Goal: Task Accomplishment & Management: Complete application form

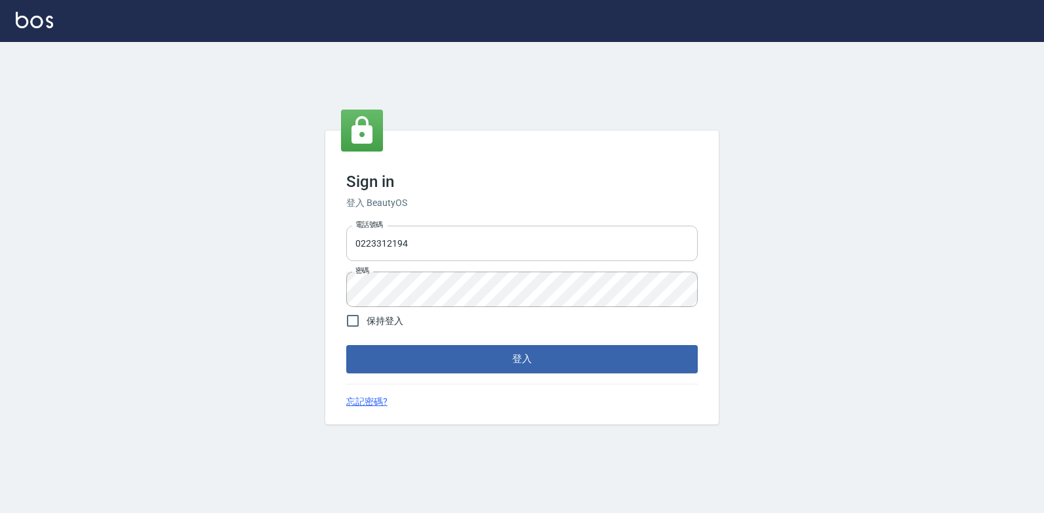
click at [506, 237] on input "0223312194" at bounding box center [522, 243] width 352 height 35
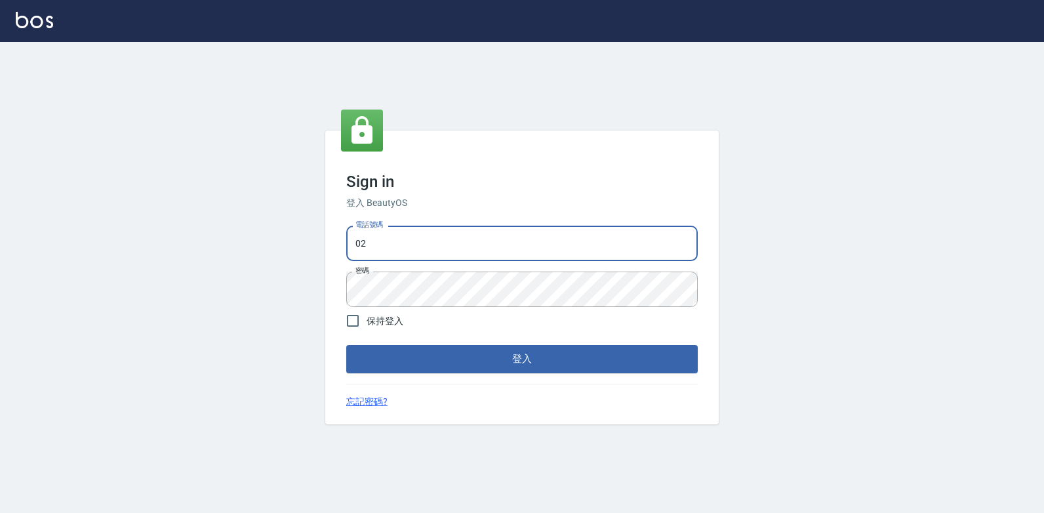
type input "0"
type input "0977130449"
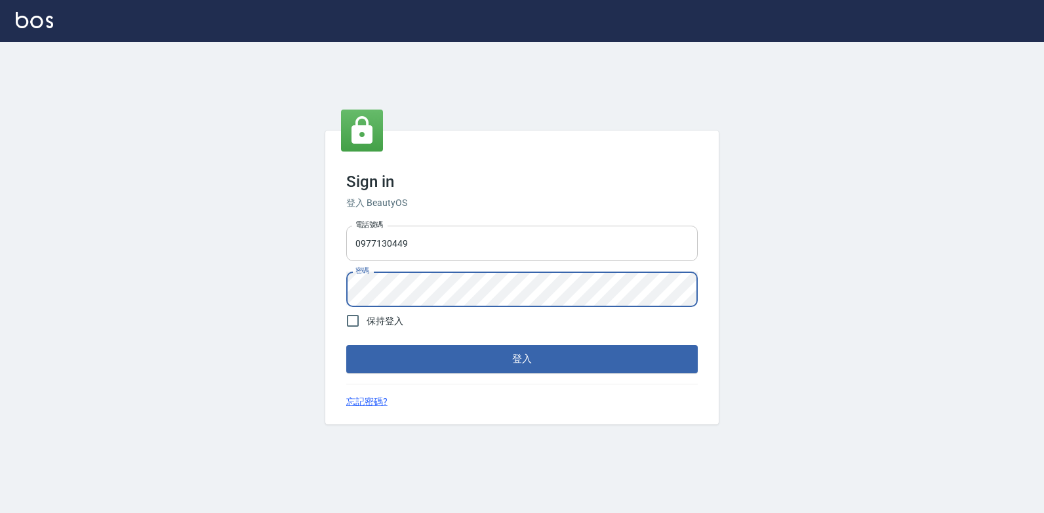
click at [346, 345] on button "登入" at bounding box center [522, 359] width 352 height 28
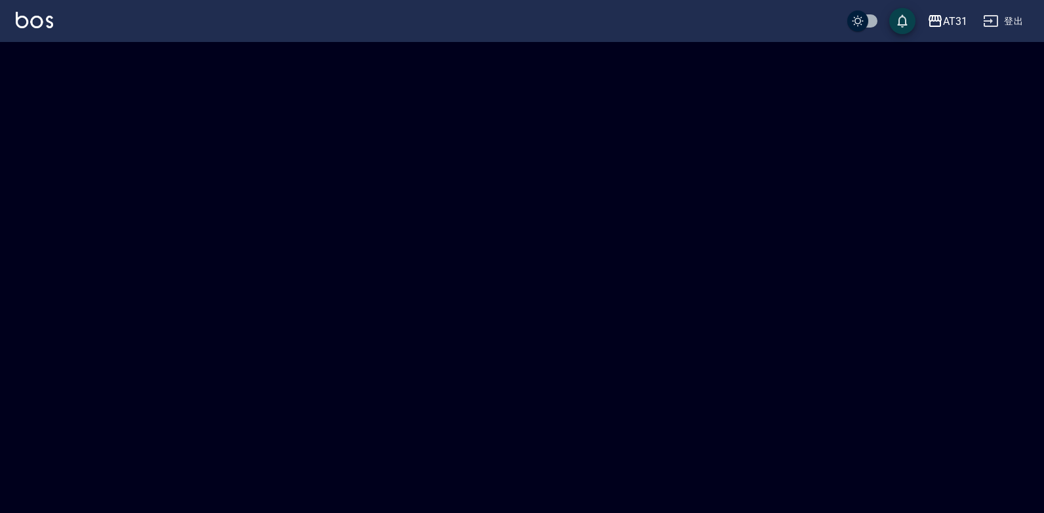
checkbox input "true"
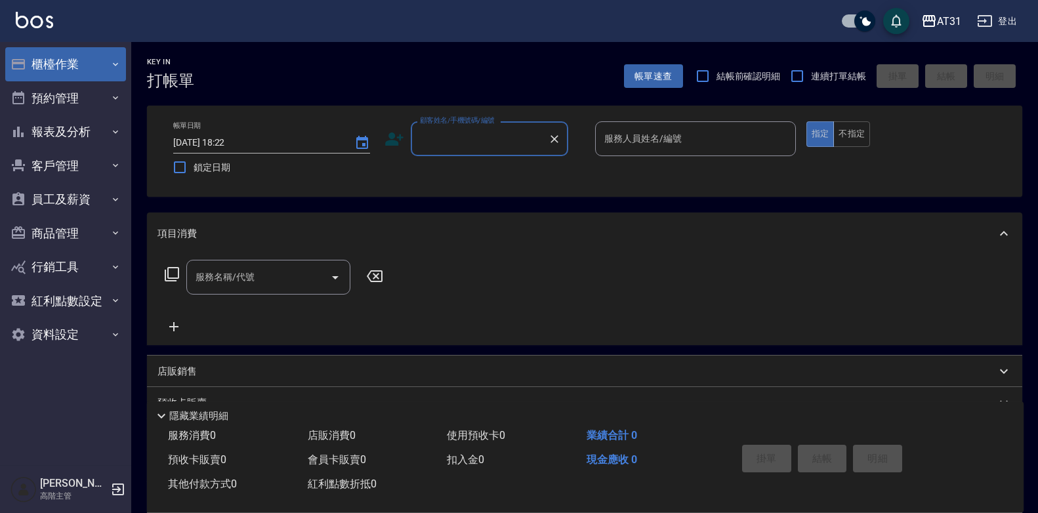
click at [75, 66] on button "櫃檯作業" at bounding box center [65, 64] width 121 height 34
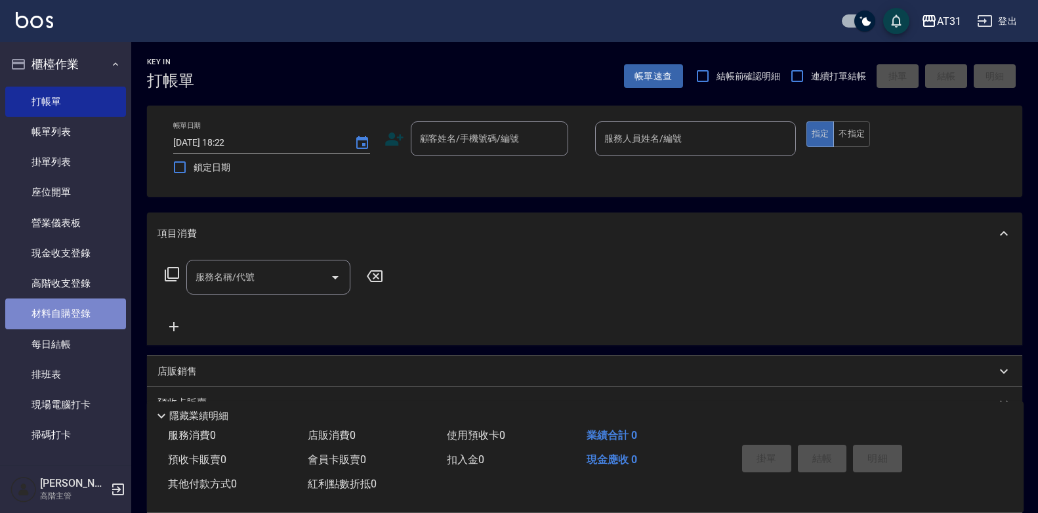
click at [77, 308] on link "材料自購登錄" at bounding box center [65, 313] width 121 height 30
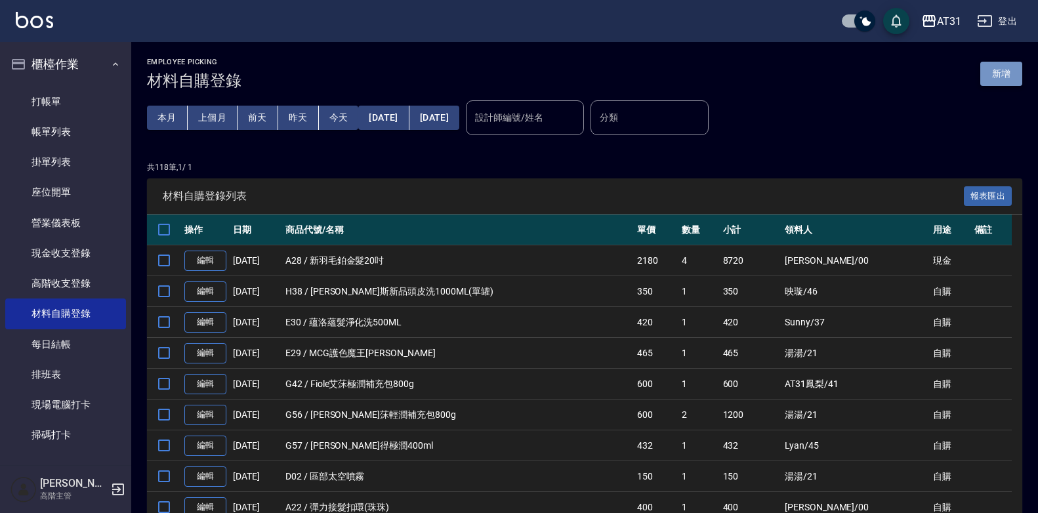
click at [1008, 75] on button "新增" at bounding box center [1001, 74] width 42 height 24
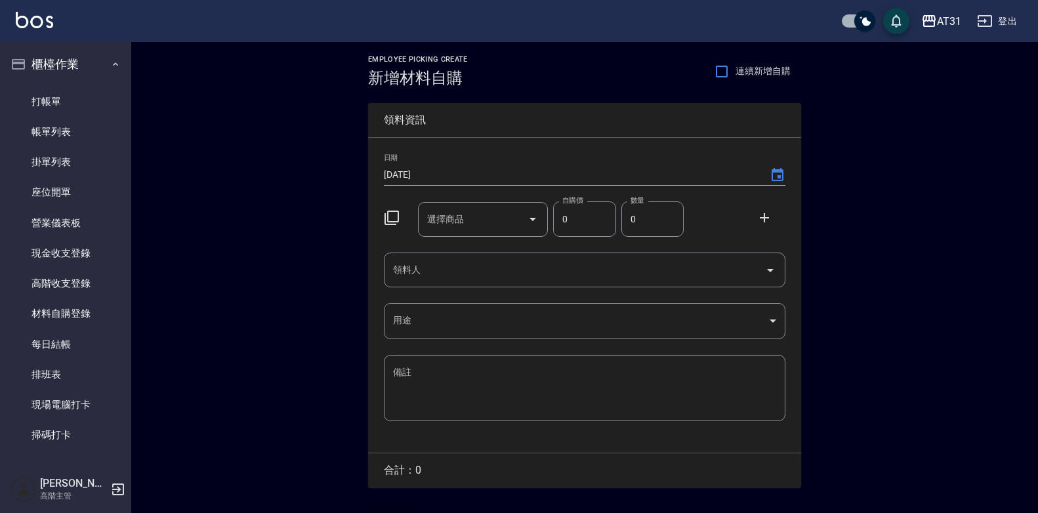
click at [447, 259] on input "領料人" at bounding box center [575, 269] width 370 height 23
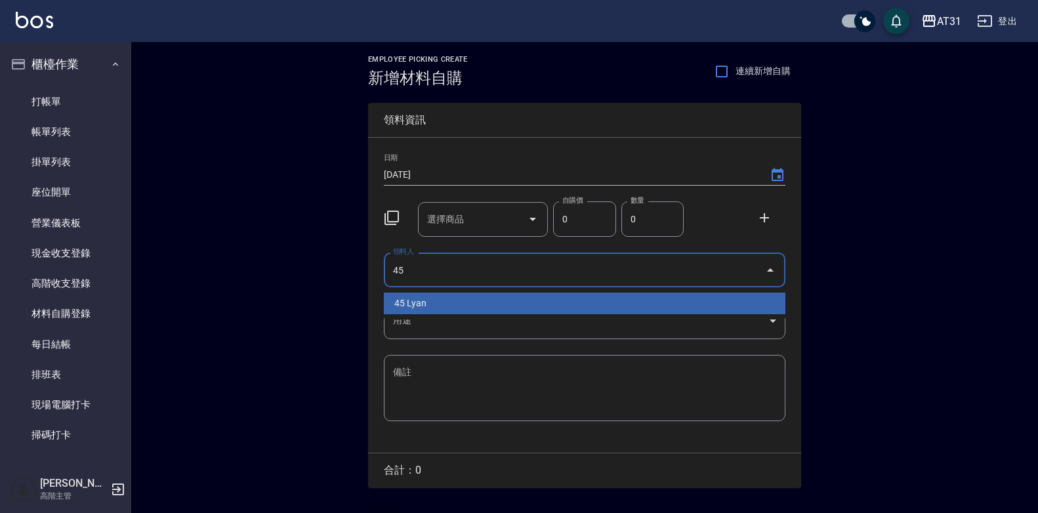
type input "45 Lyan"
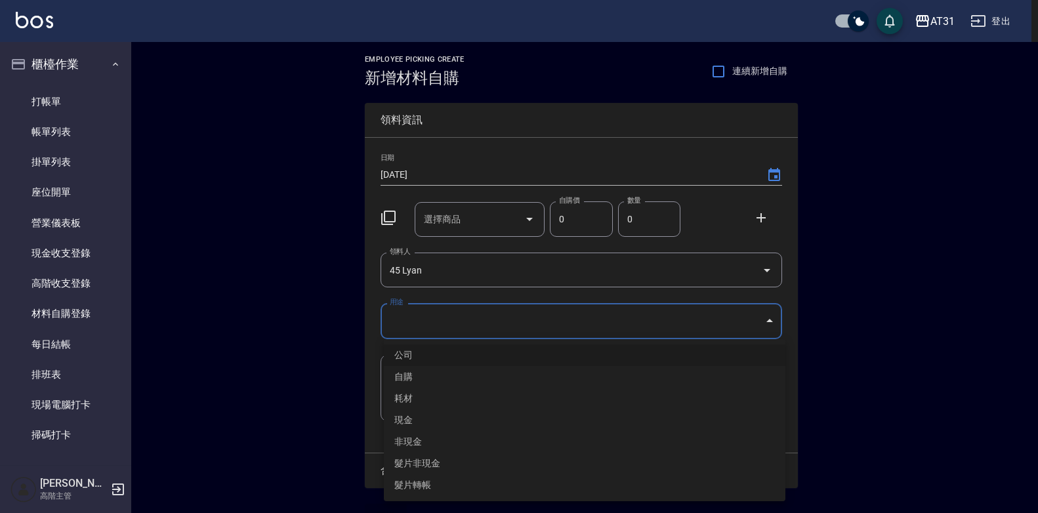
click at [535, 325] on body "AT31 登出 櫃檯作業 打帳單 帳單列表 掛單列表 座位開單 營業儀表板 現金收支登錄 高階收支登錄 材料自購登錄 每日結帳 排班表 現場電腦打卡 掃碼打卡…" at bounding box center [519, 270] width 1038 height 540
click at [483, 371] on li "自購" at bounding box center [584, 377] width 401 height 22
type input "自購"
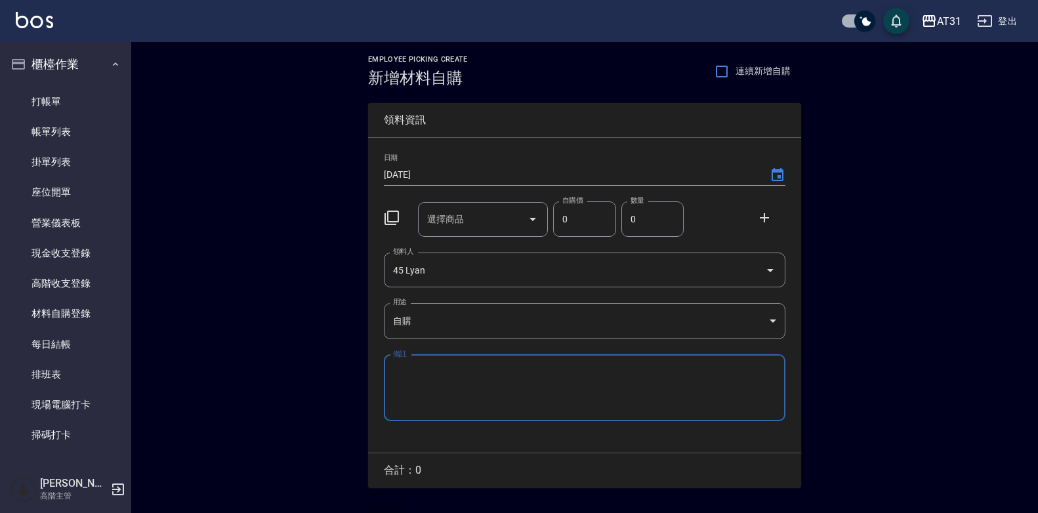
click at [485, 221] on input "選擇商品" at bounding box center [473, 219] width 99 height 23
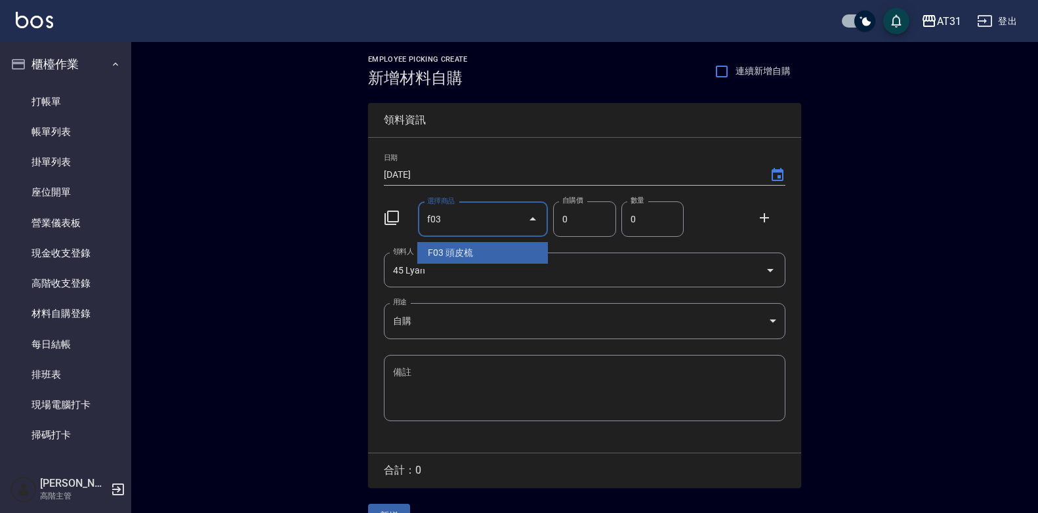
type input "頭皮梳"
type input "230"
type input "1"
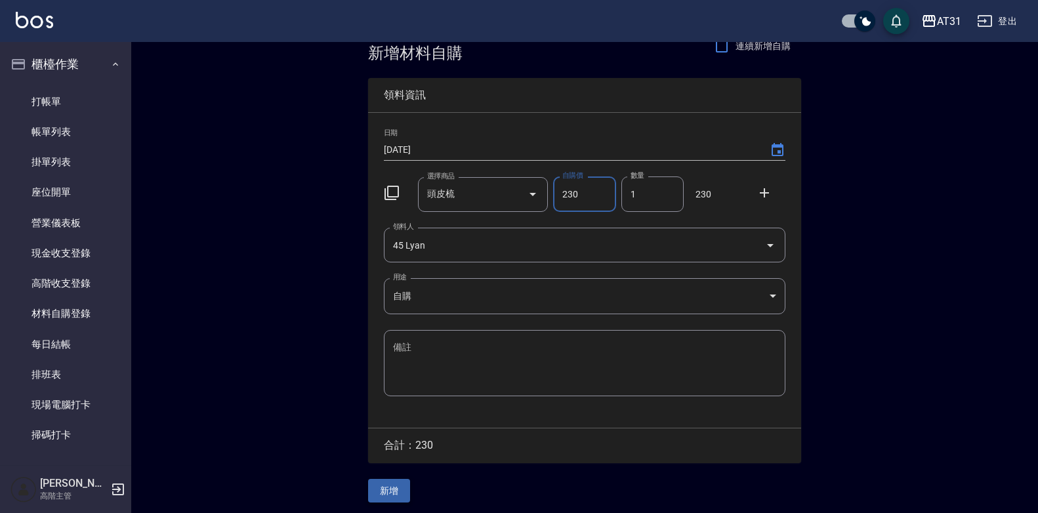
scroll to position [30, 0]
click at [403, 491] on button "新增" at bounding box center [389, 488] width 42 height 24
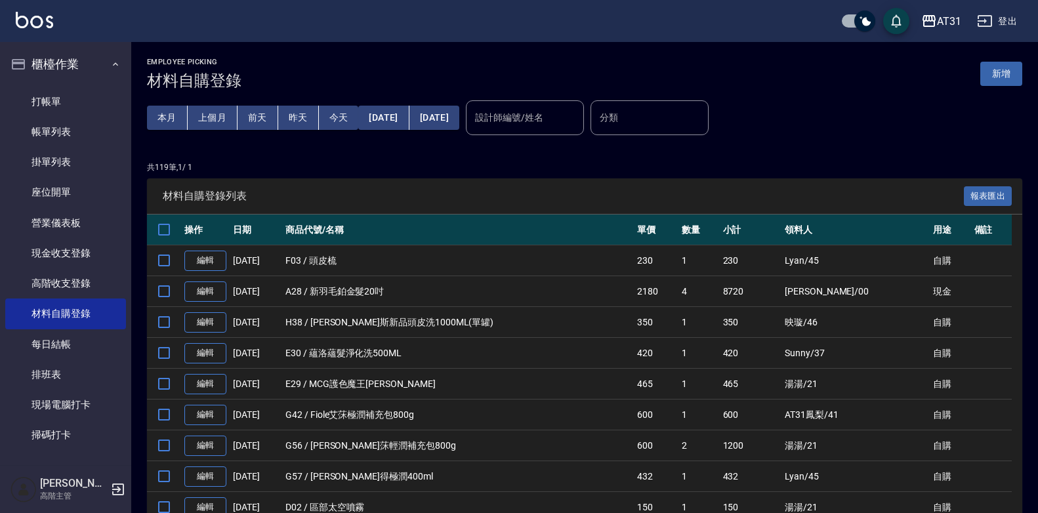
click at [578, 117] on input "設計師編號/姓名" at bounding box center [525, 117] width 106 height 23
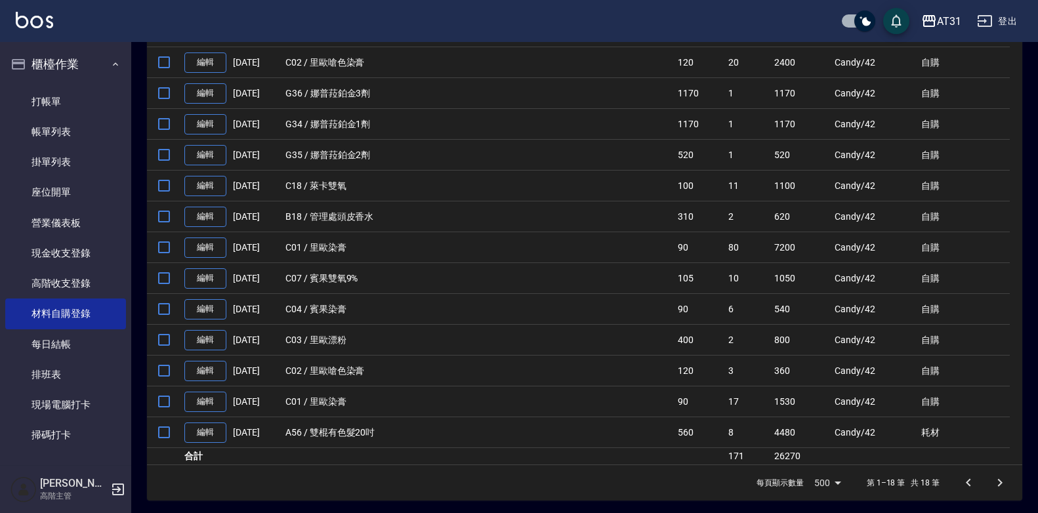
scroll to position [355, 0]
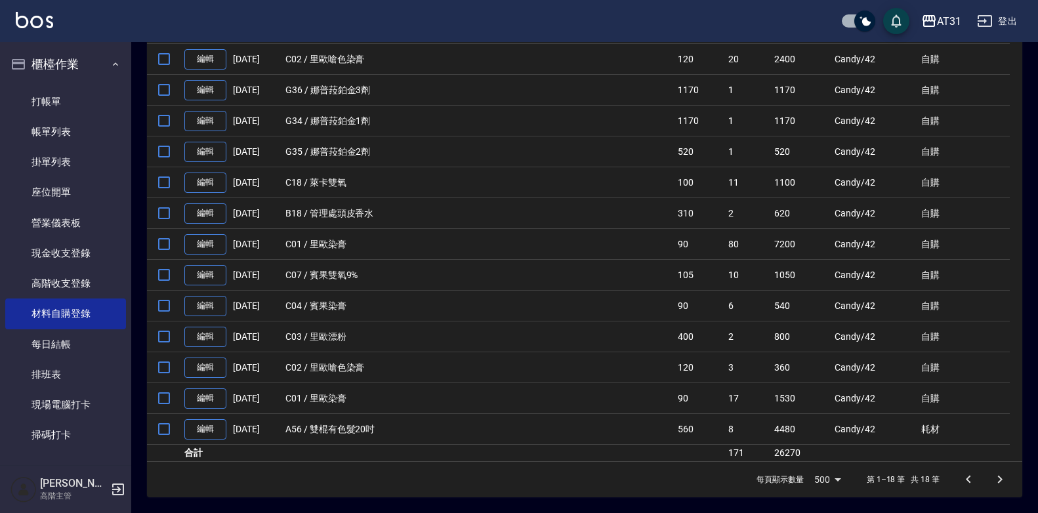
type input "Candy-42"
drag, startPoint x: 739, startPoint y: 455, endPoint x: 771, endPoint y: 456, distance: 32.2
click at [771, 456] on td "26270" at bounding box center [801, 453] width 60 height 17
click at [1011, 16] on button "登出" at bounding box center [996, 21] width 51 height 24
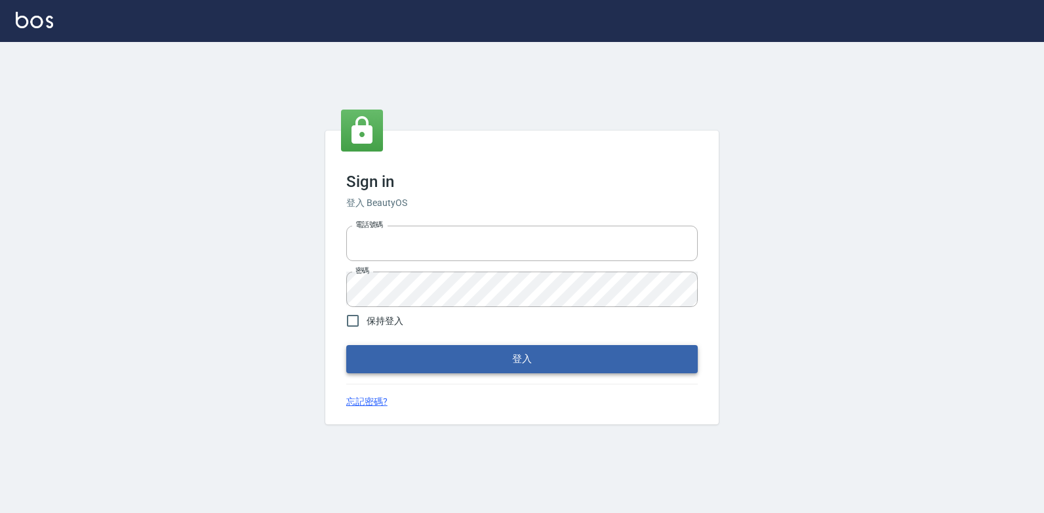
type input "0223312194"
click at [485, 366] on button "登入" at bounding box center [522, 359] width 352 height 28
